Goal: Task Accomplishment & Management: Use online tool/utility

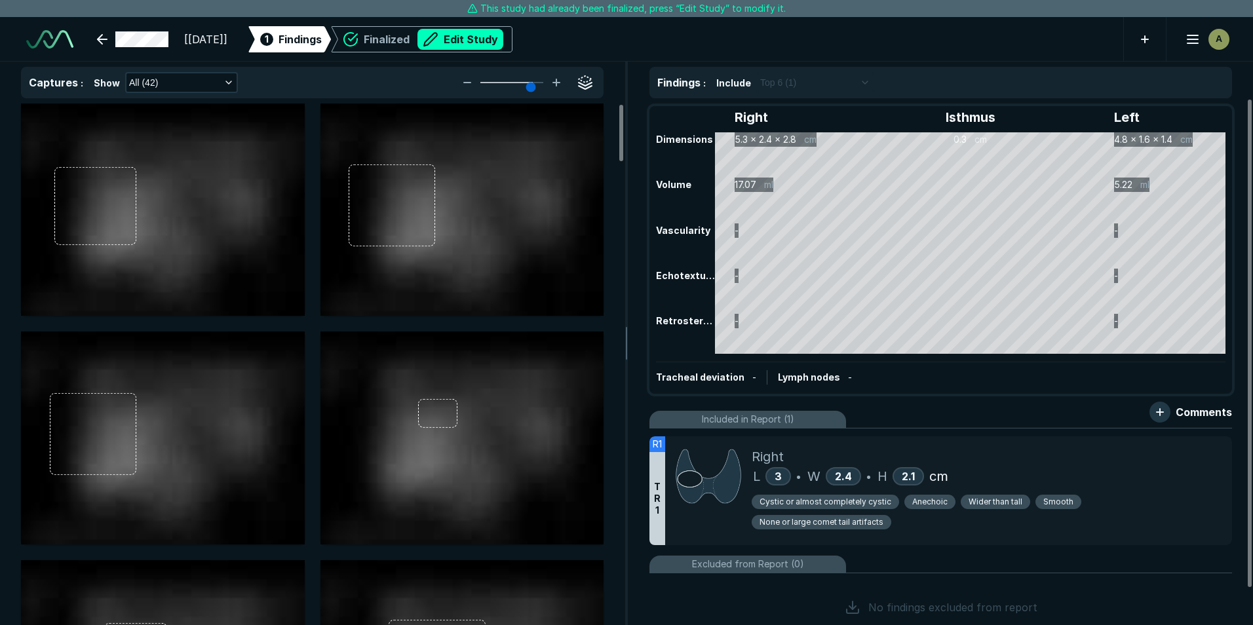
scroll to position [4193, 7324]
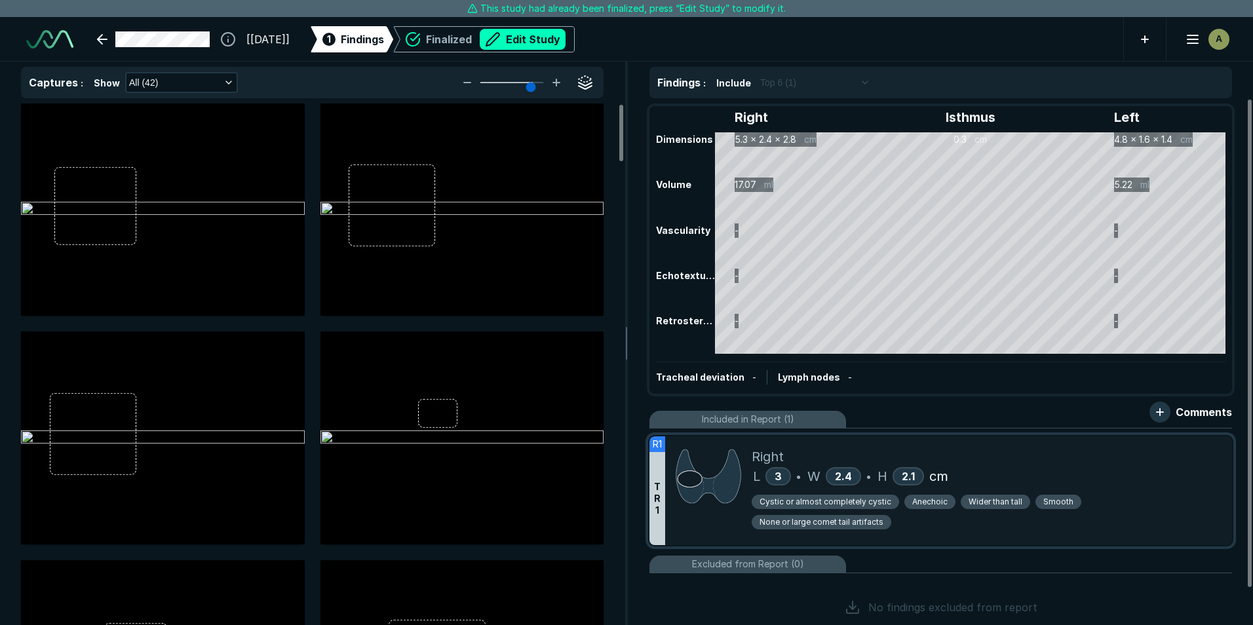
click at [1114, 466] on div "Right" at bounding box center [987, 457] width 470 height 20
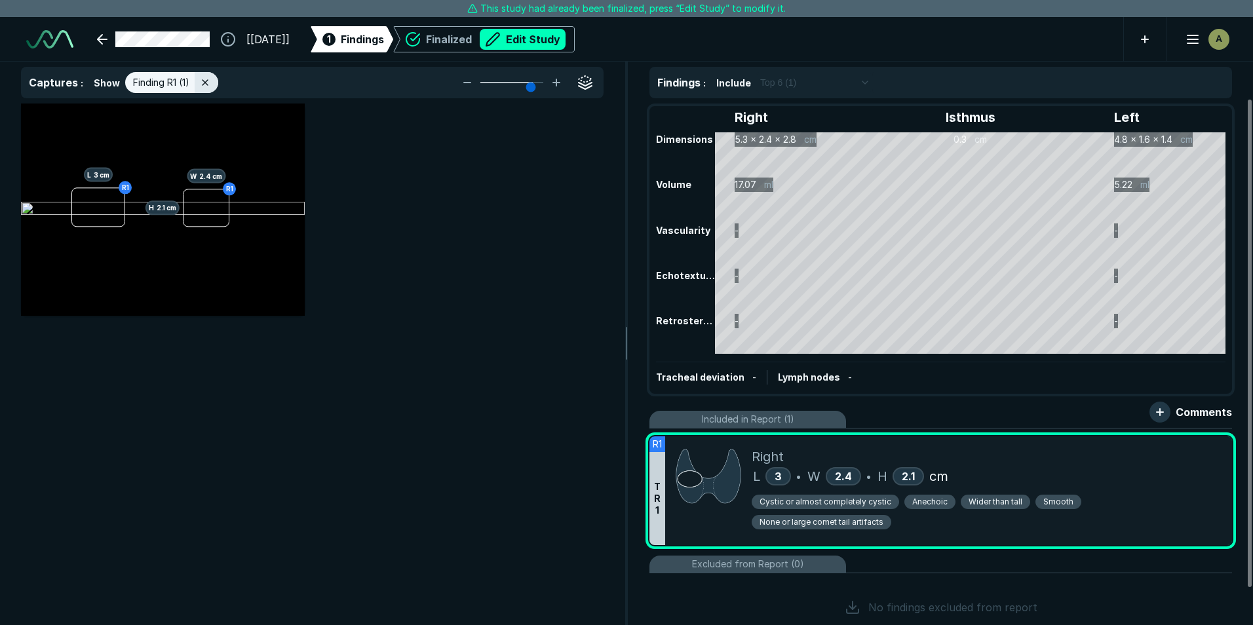
scroll to position [3889, 4286]
click at [566, 42] on button "Edit Study" at bounding box center [523, 39] width 86 height 21
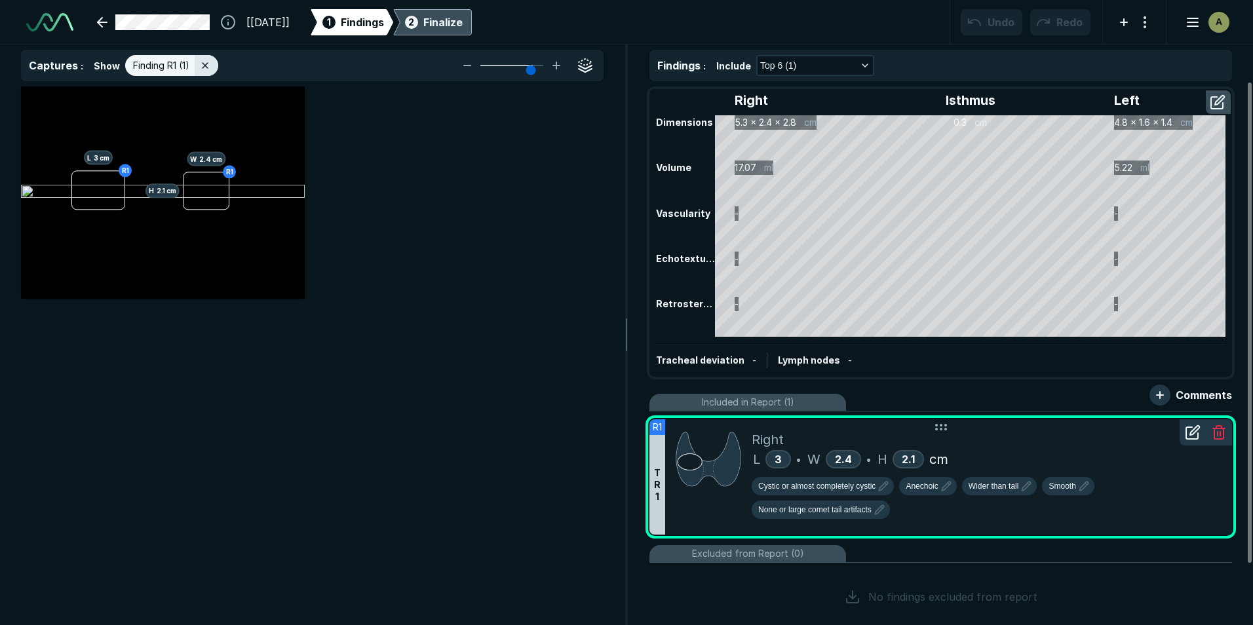
scroll to position [4270, 7324]
click at [884, 489] on icon "button" at bounding box center [884, 486] width 16 height 16
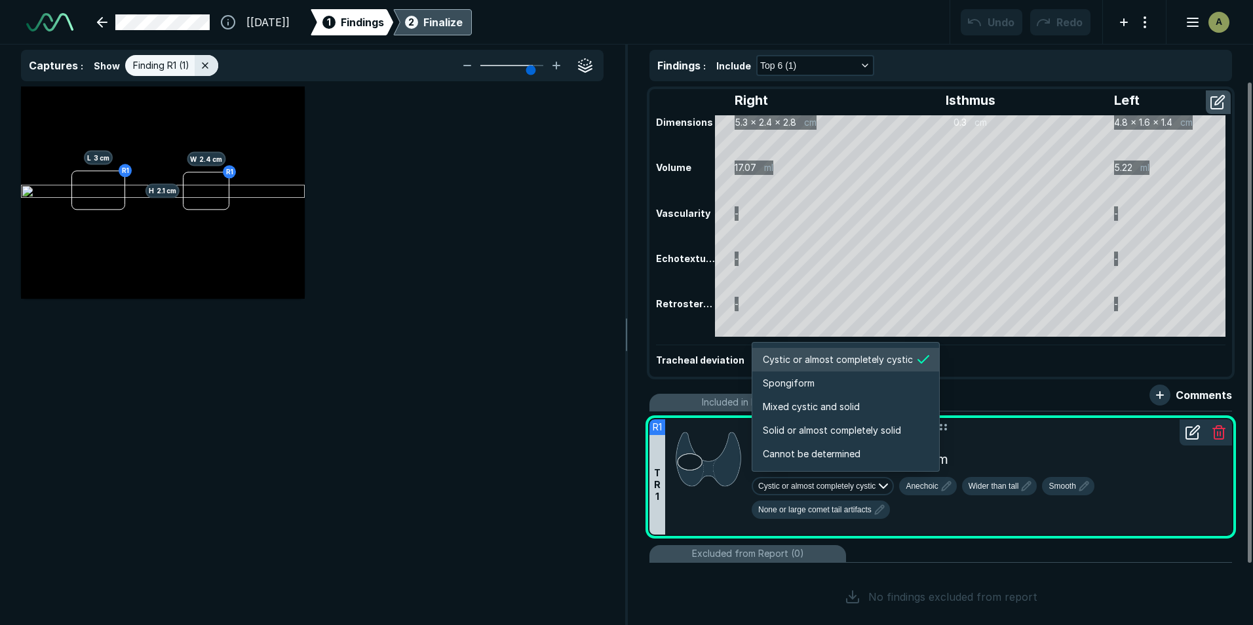
scroll to position [2187, 2518]
click at [810, 426] on span "Solid or almost completely solid" at bounding box center [832, 430] width 138 height 14
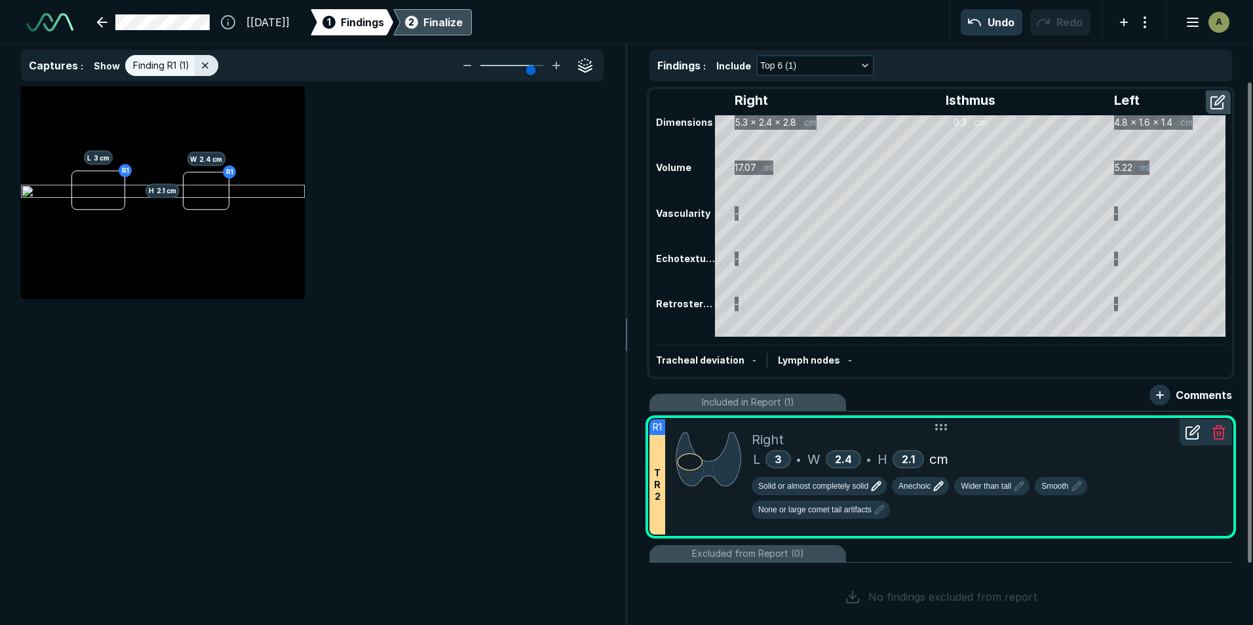
click at [935, 484] on icon "button" at bounding box center [939, 486] width 16 height 16
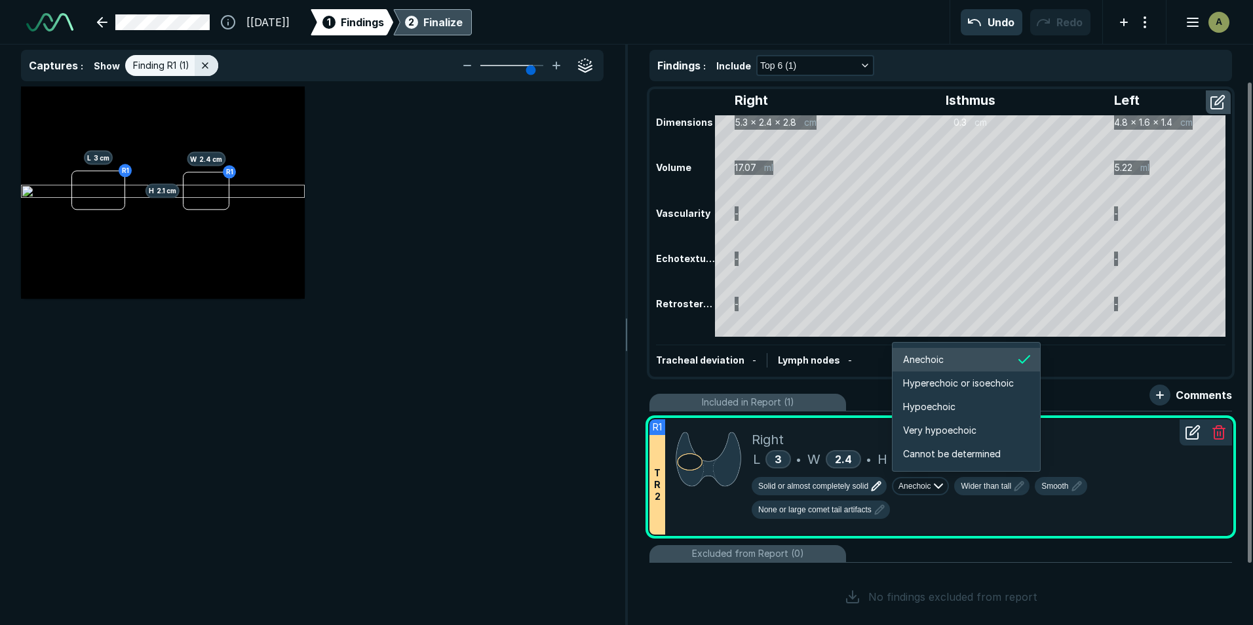
scroll to position [2187, 2349]
drag, startPoint x: 947, startPoint y: 410, endPoint x: 958, endPoint y: 411, distance: 10.6
click at [947, 409] on span "Hypoechoic" at bounding box center [929, 407] width 52 height 14
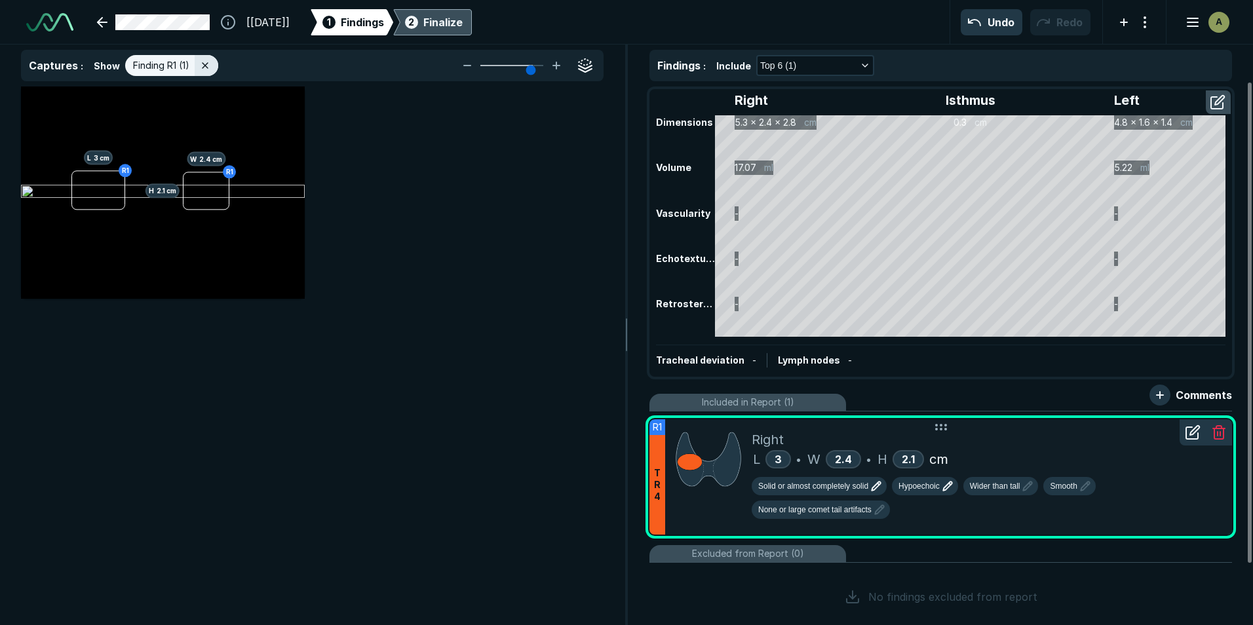
click at [463, 24] on div "Finalize" at bounding box center [442, 22] width 39 height 16
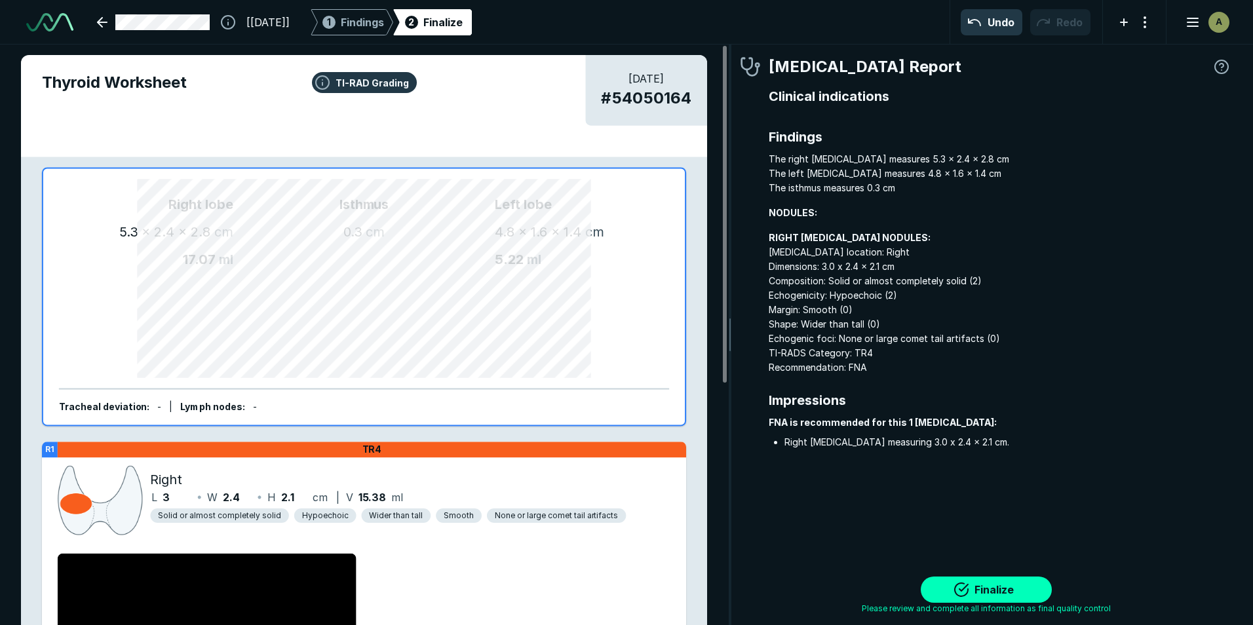
scroll to position [4223, 3879]
click at [988, 593] on button "Finalize" at bounding box center [986, 590] width 131 height 26
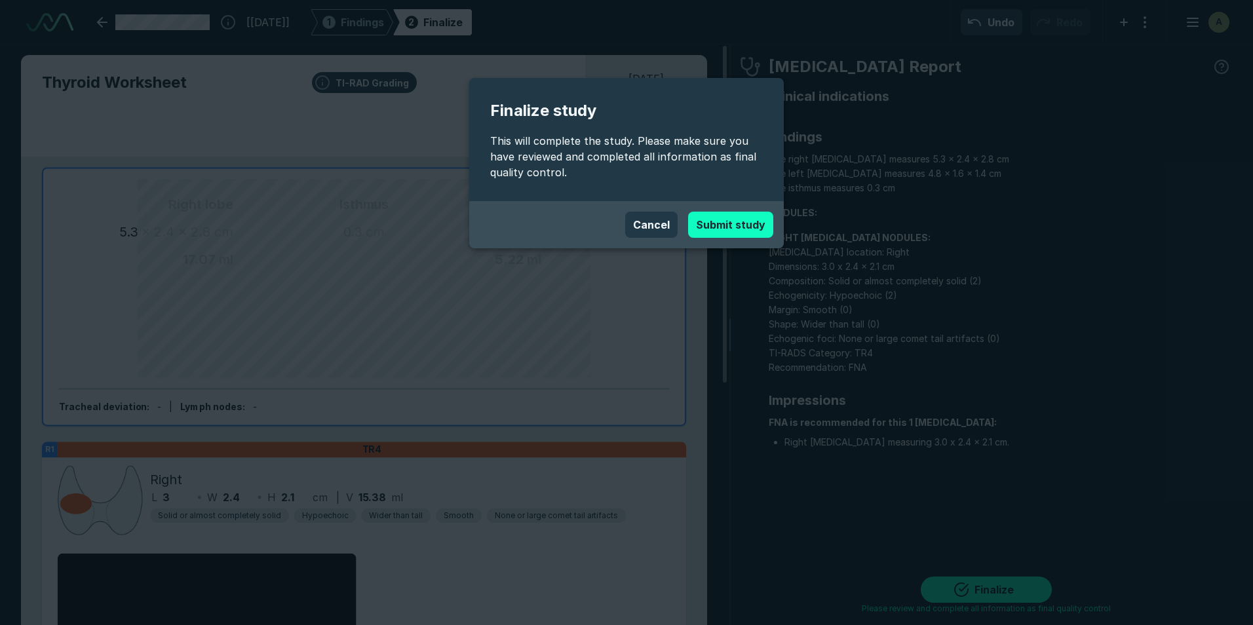
click at [743, 227] on button "Submit study" at bounding box center [730, 225] width 85 height 26
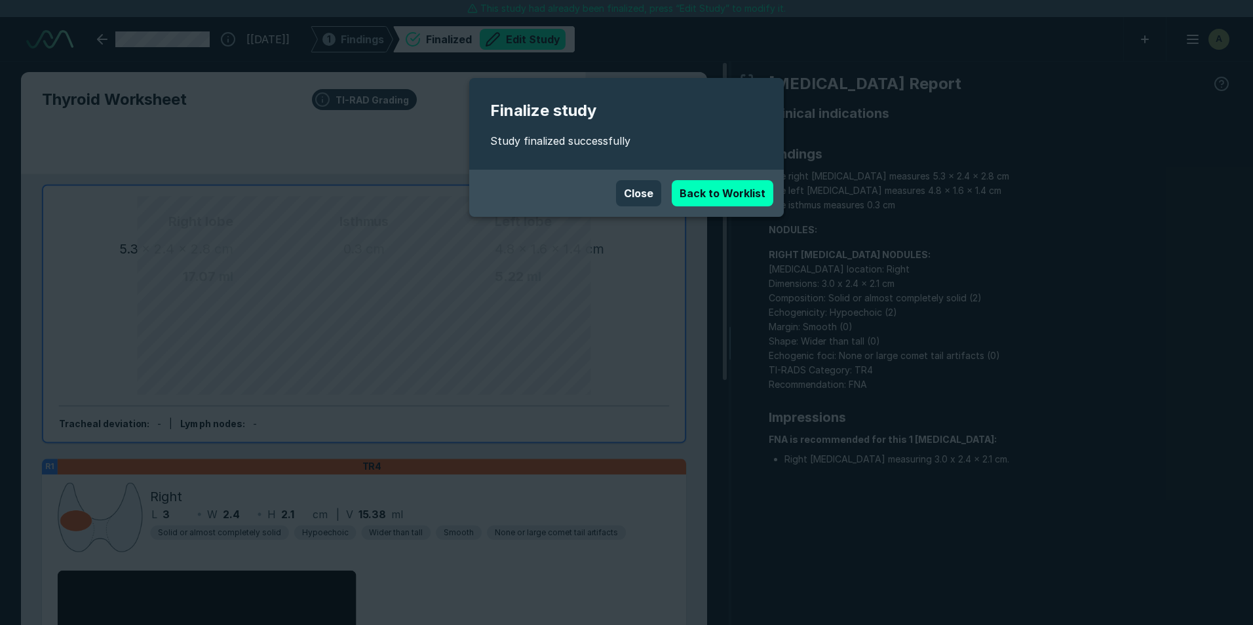
drag, startPoint x: 644, startPoint y: 193, endPoint x: 576, endPoint y: 469, distance: 283.6
click at [643, 198] on button "Close" at bounding box center [638, 193] width 45 height 26
